Goal: Task Accomplishment & Management: Complete application form

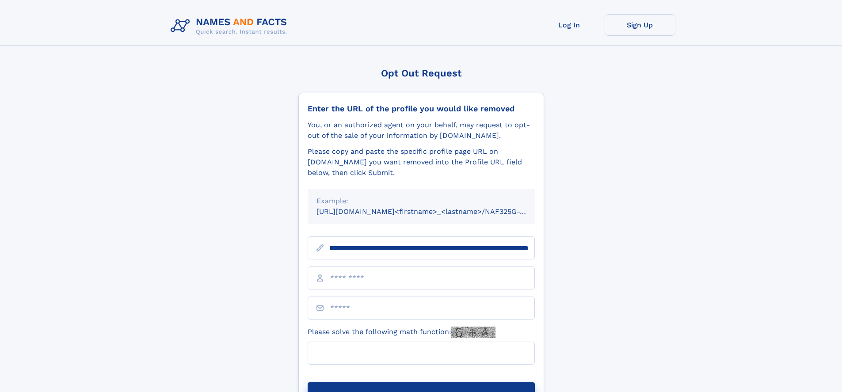
scroll to position [0, 102]
type input "**********"
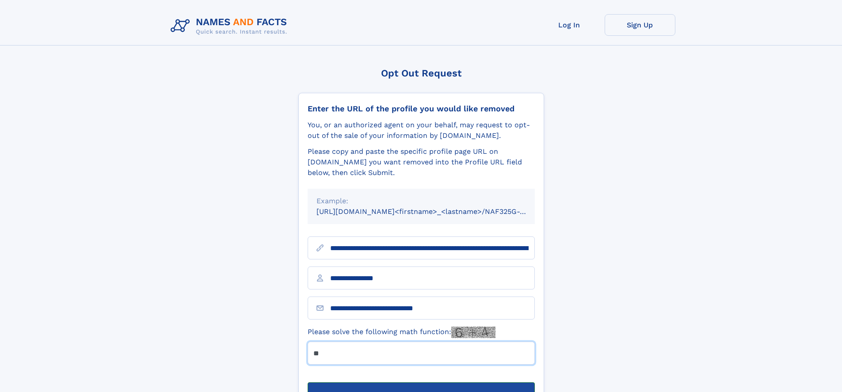
type input "**"
click at [421, 382] on button "Submit Opt Out Request" at bounding box center [421, 396] width 227 height 28
